Goal: Task Accomplishment & Management: Use online tool/utility

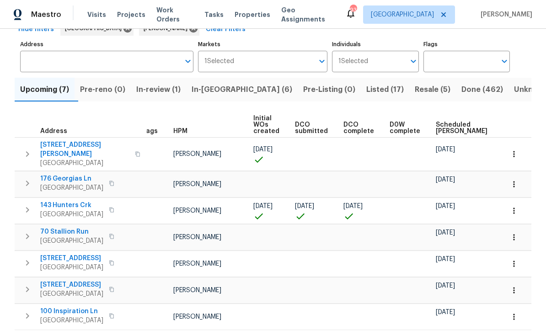
scroll to position [51, 0]
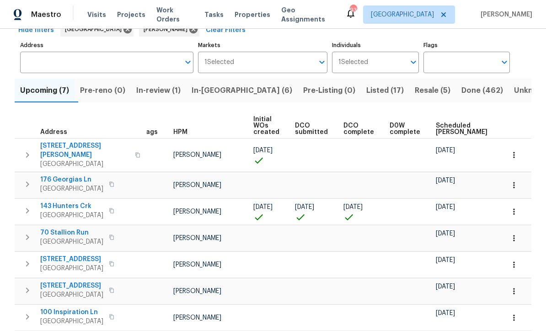
click at [221, 90] on span "In-reno (6)" at bounding box center [242, 90] width 101 height 13
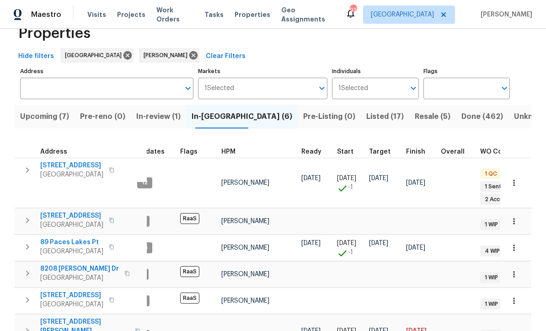
scroll to position [24, 0]
click at [49, 292] on span "96 Donegal Way" at bounding box center [71, 296] width 63 height 9
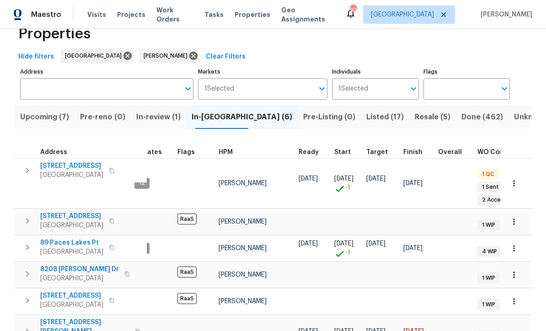
click at [56, 212] on span "34 Powder Brook Ct" at bounding box center [71, 216] width 63 height 9
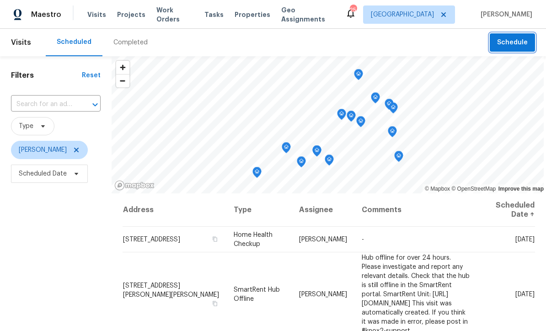
click at [523, 38] on span "Schedule" at bounding box center [512, 42] width 31 height 11
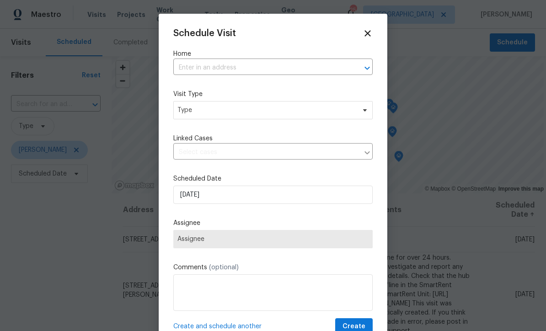
click at [189, 67] on input "text" at bounding box center [260, 68] width 174 height 14
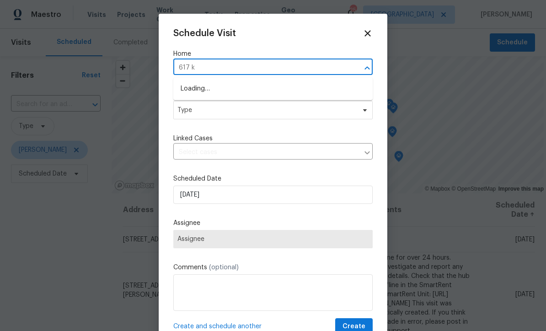
type input "617 ky"
click at [227, 88] on li "[STREET_ADDRESS][PERSON_NAME][PERSON_NAME]" at bounding box center [273, 88] width 200 height 15
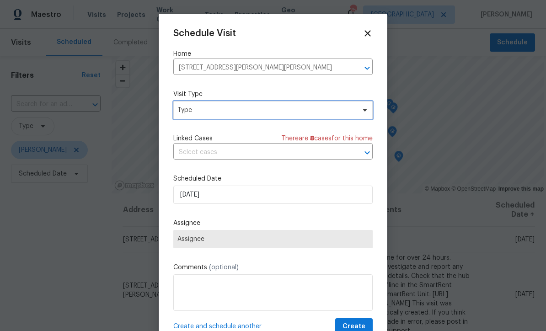
click at [196, 111] on span "Type" at bounding box center [267, 110] width 178 height 9
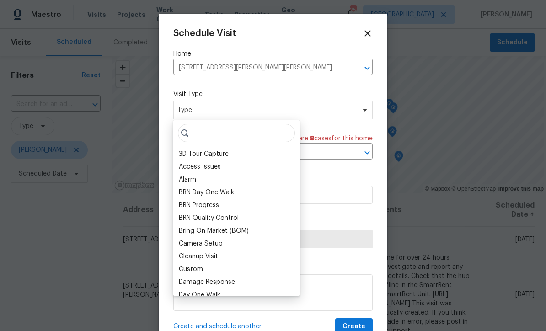
click at [207, 190] on div "BRN Day One Walk" at bounding box center [206, 192] width 55 height 9
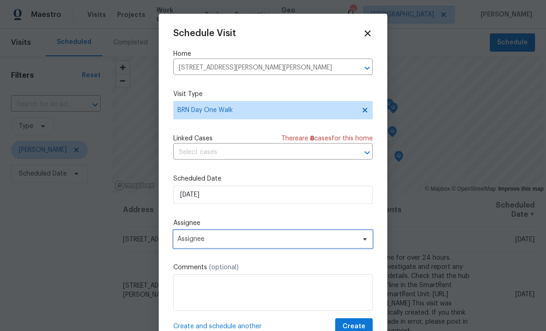
click at [190, 241] on span "Assignee" at bounding box center [267, 239] width 179 height 7
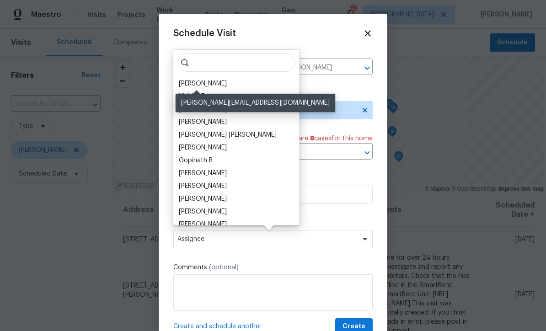
click at [194, 82] on div "[PERSON_NAME]" at bounding box center [203, 83] width 48 height 9
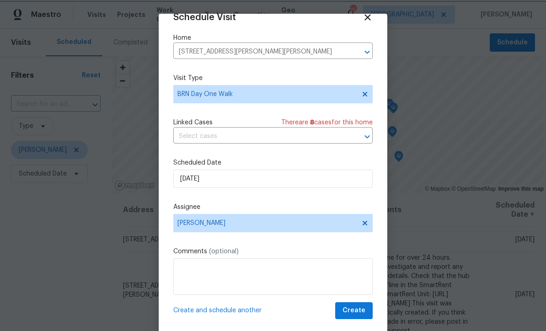
scroll to position [18, 0]
click at [358, 309] on span "Create" at bounding box center [354, 310] width 23 height 11
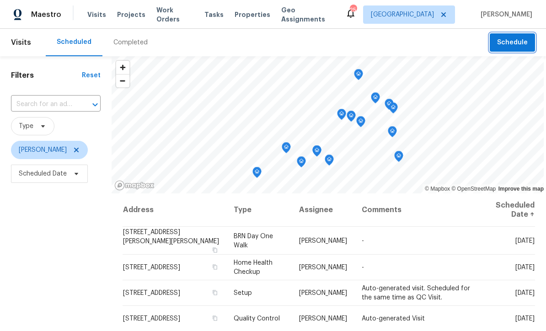
scroll to position [0, 0]
click at [73, 148] on icon at bounding box center [76, 149] width 7 height 7
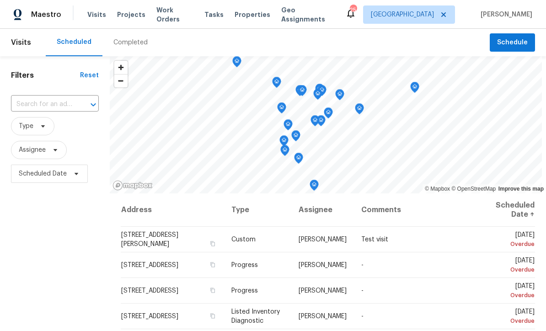
click at [53, 103] on input "text" at bounding box center [42, 104] width 62 height 14
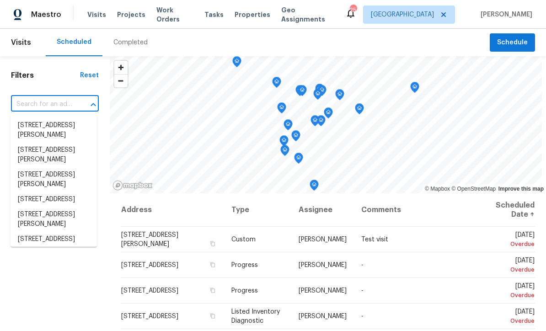
click at [38, 103] on input "text" at bounding box center [42, 104] width 62 height 14
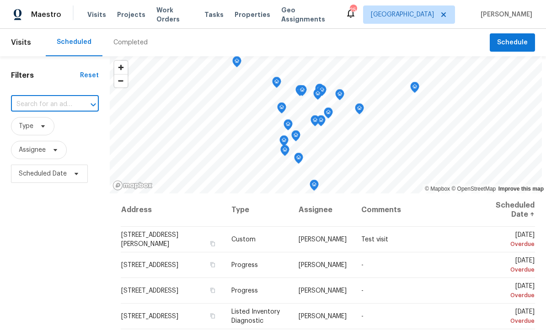
paste input "[STREET_ADDRESS][PERSON_NAME][PERSON_NAME]"
type input "[STREET_ADDRESS][PERSON_NAME][PERSON_NAME]"
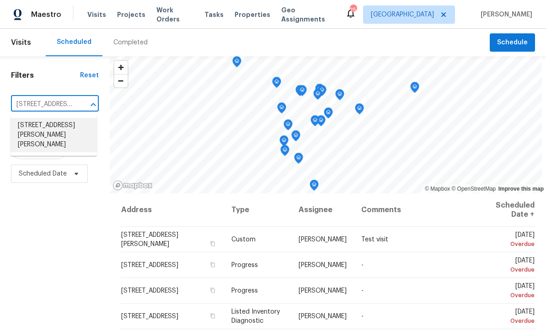
click at [39, 127] on li "[STREET_ADDRESS][PERSON_NAME][PERSON_NAME]" at bounding box center [54, 135] width 86 height 34
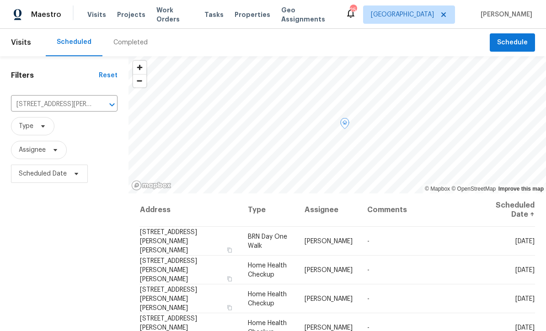
click at [0, 0] on icon at bounding box center [0, 0] width 0 height 0
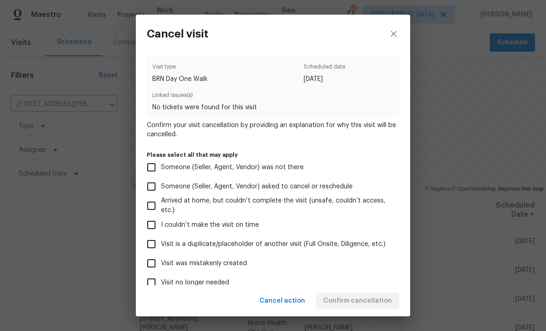
click at [153, 264] on input "Visit was mistakenly created" at bounding box center [151, 263] width 19 height 19
checkbox input "true"
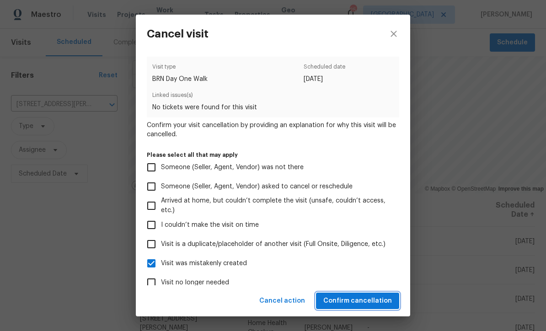
click at [350, 297] on span "Confirm cancellation" at bounding box center [358, 301] width 69 height 11
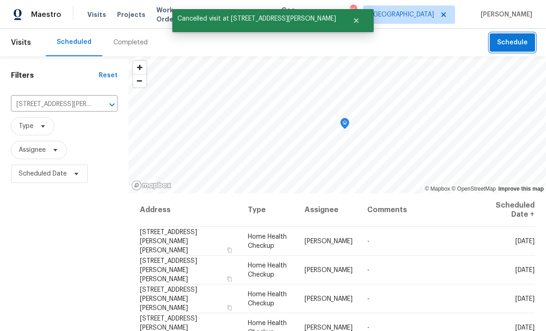
click at [513, 39] on span "Schedule" at bounding box center [512, 42] width 31 height 11
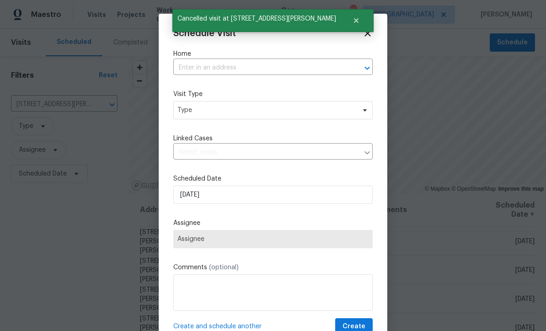
click at [191, 71] on input "text" at bounding box center [260, 68] width 174 height 14
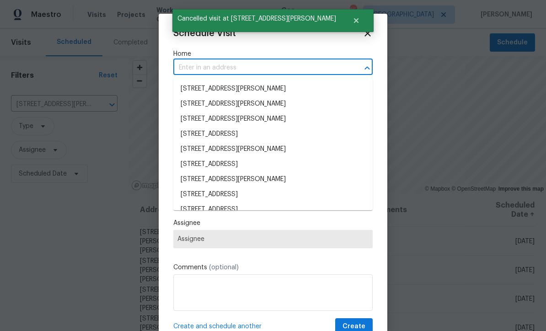
click at [187, 66] on input "text" at bounding box center [260, 68] width 174 height 14
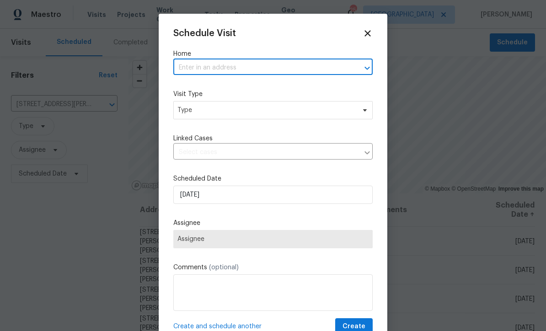
paste input "[STREET_ADDRESS][PERSON_NAME][PERSON_NAME]"
type input "[STREET_ADDRESS][PERSON_NAME][PERSON_NAME]"
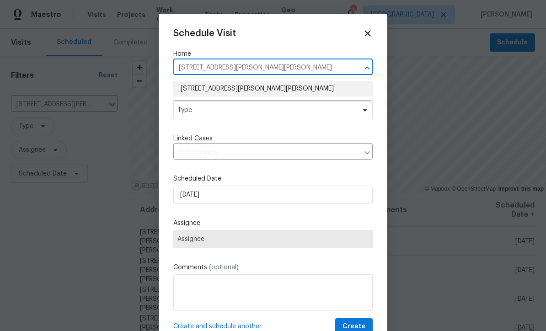
click at [201, 88] on li "[STREET_ADDRESS][PERSON_NAME][PERSON_NAME]" at bounding box center [273, 88] width 200 height 15
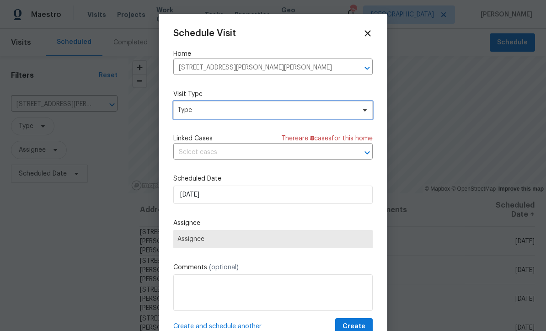
click at [192, 112] on span "Type" at bounding box center [267, 110] width 178 height 9
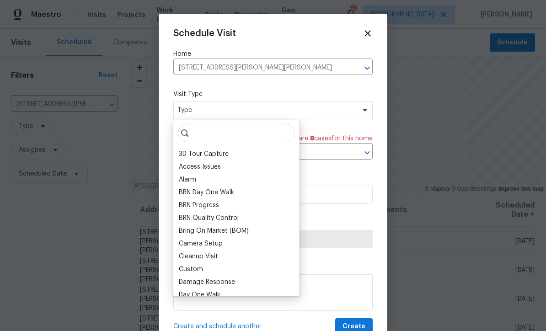
click at [216, 170] on div "Access Issues" at bounding box center [200, 166] width 42 height 9
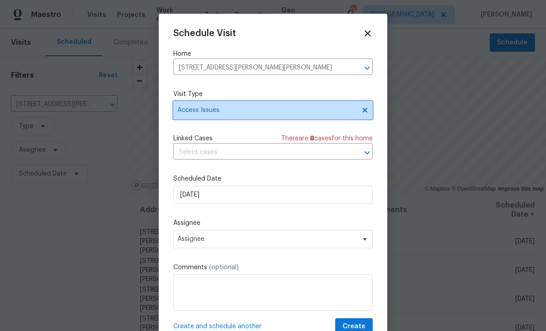
click at [223, 114] on span "Access Issues" at bounding box center [267, 110] width 178 height 9
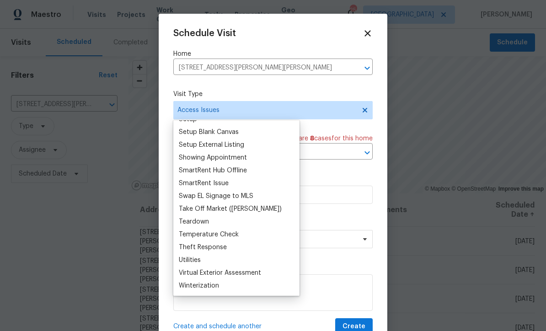
scroll to position [765, 0]
click at [207, 170] on div "SmartRent Hub Offline" at bounding box center [213, 170] width 68 height 9
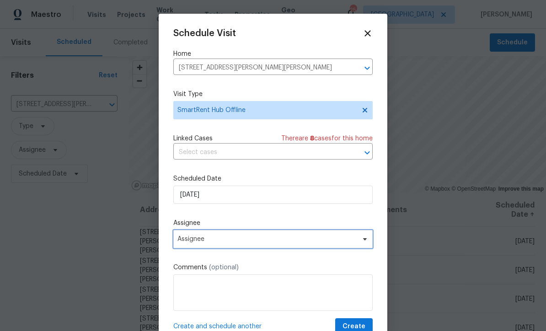
click at [182, 242] on span "Assignee" at bounding box center [267, 239] width 179 height 7
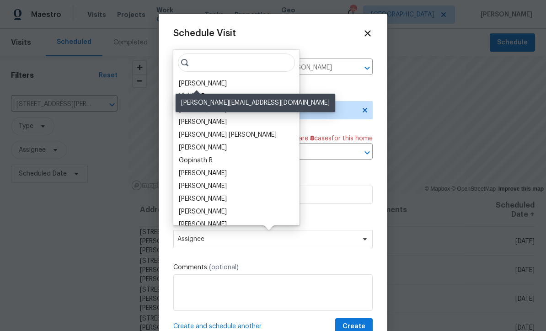
click at [187, 87] on div "[PERSON_NAME]" at bounding box center [203, 83] width 48 height 9
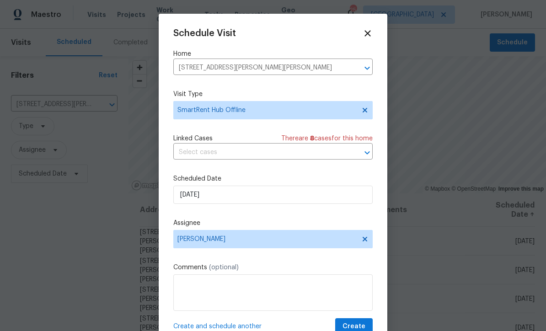
click at [353, 319] on div "Schedule Visit Home [STREET_ADDRESS][PERSON_NAME][PERSON_NAME] ​ Visit Type Sma…" at bounding box center [273, 181] width 200 height 307
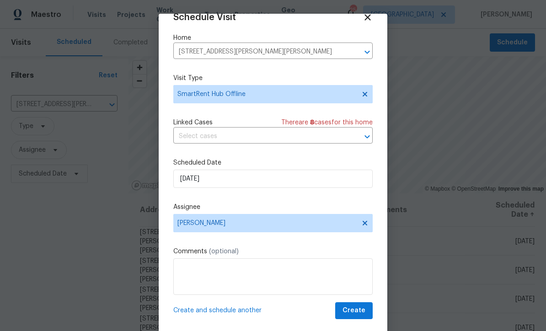
scroll to position [18, 0]
click at [350, 311] on span "Create" at bounding box center [354, 310] width 23 height 11
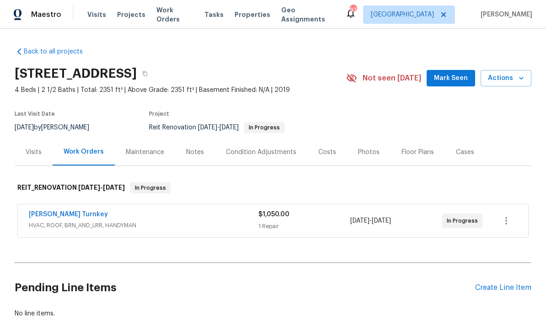
click at [51, 215] on link "Davis Turnkey" at bounding box center [68, 214] width 79 height 6
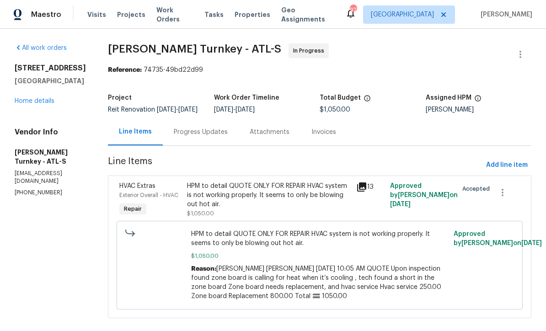
click at [189, 134] on div "Progress Updates" at bounding box center [201, 132] width 54 height 9
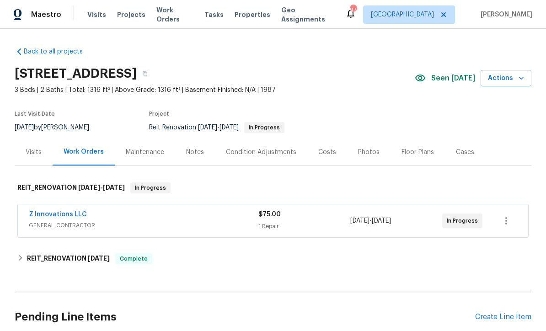
click at [54, 214] on link "Z Innovations LLC" at bounding box center [58, 214] width 58 height 6
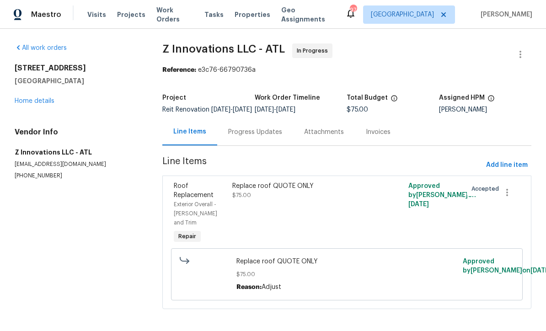
click at [257, 136] on div "Progress Updates" at bounding box center [255, 132] width 54 height 9
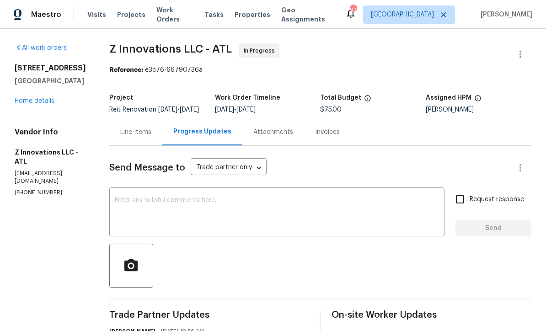
click at [127, 201] on div "x ​" at bounding box center [276, 213] width 335 height 47
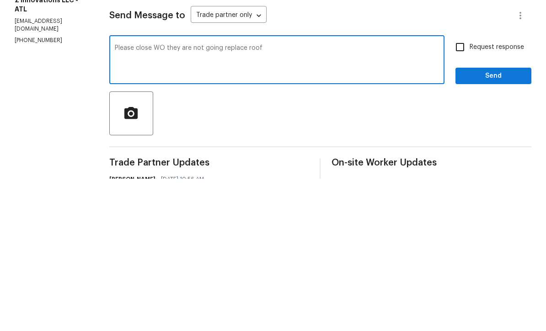
type textarea "Please close WO they are not going replace roof"
click at [466, 190] on input "Request response" at bounding box center [460, 199] width 19 height 19
checkbox input "true"
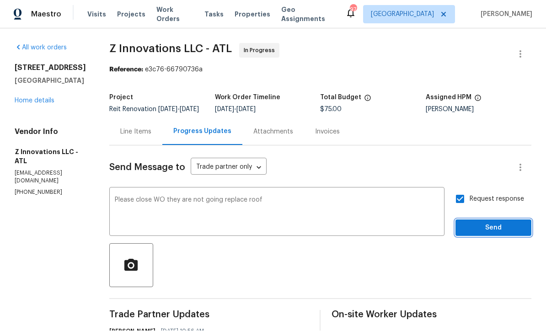
click at [486, 223] on span "Send" at bounding box center [493, 228] width 61 height 11
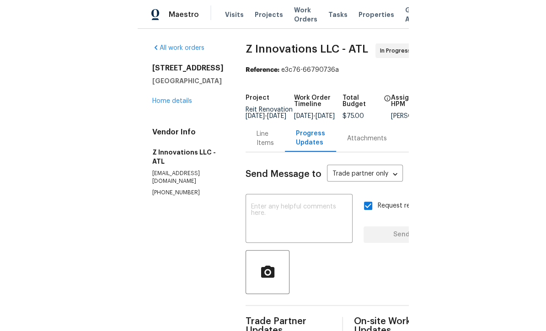
scroll to position [17, 0]
